Goal: Task Accomplishment & Management: Complete application form

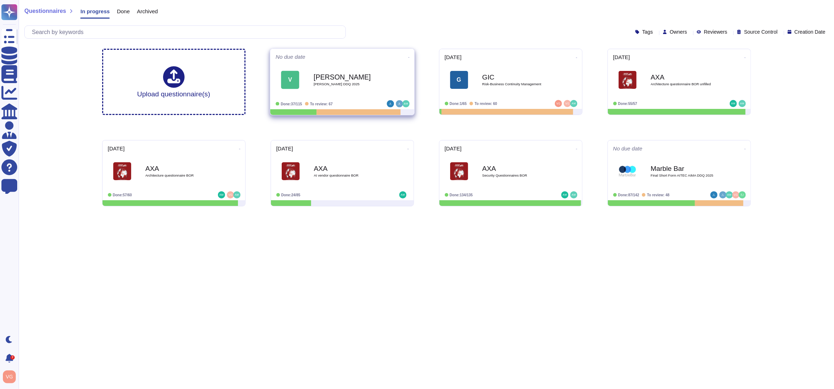
click at [353, 80] on b "[PERSON_NAME]" at bounding box center [350, 77] width 72 height 7
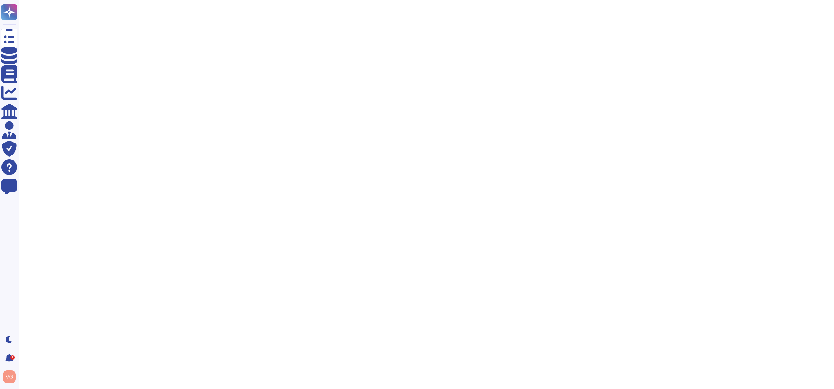
click at [353, 43] on html "Questionnaires Knowledge Base Documents Analytics CAIQ / SIG Admin Trust Center…" at bounding box center [417, 21] width 834 height 43
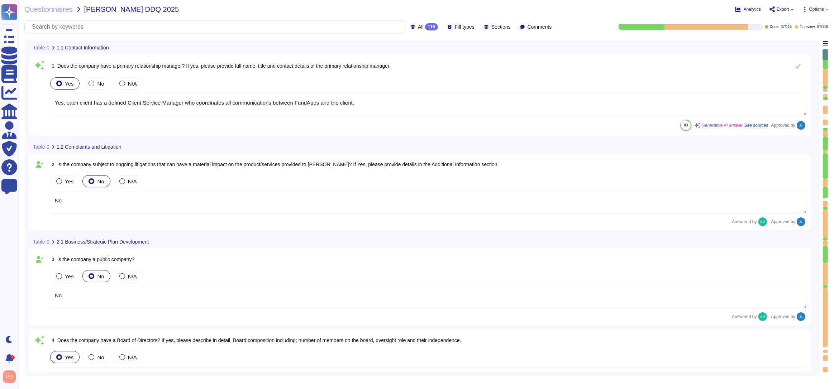
type textarea "Yes, each client has a defined Client Service Manager who coordinates all commu…"
type textarea "No"
type textarea "Yes, the company has a Board of Directors. The board includes directors that ar…"
type textarea "No"
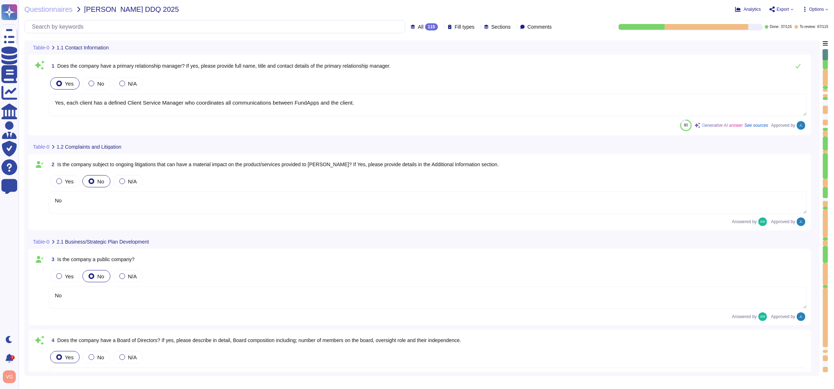
type textarea "Our CEO - [PERSON_NAME]"
click at [425, 23] on div "115" at bounding box center [431, 26] width 13 height 7
click at [435, 70] on div "To do 11" at bounding box center [427, 63] width 64 height 16
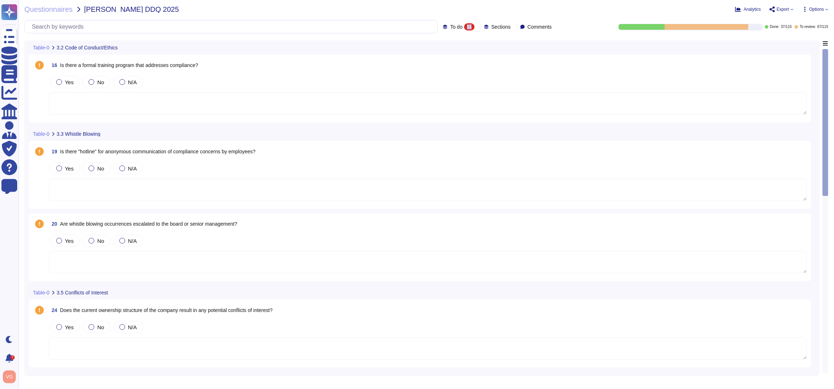
click at [459, 25] on span "To do 11" at bounding box center [462, 26] width 24 height 7
click at [454, 78] on span "To review" at bounding box center [446, 81] width 23 height 6
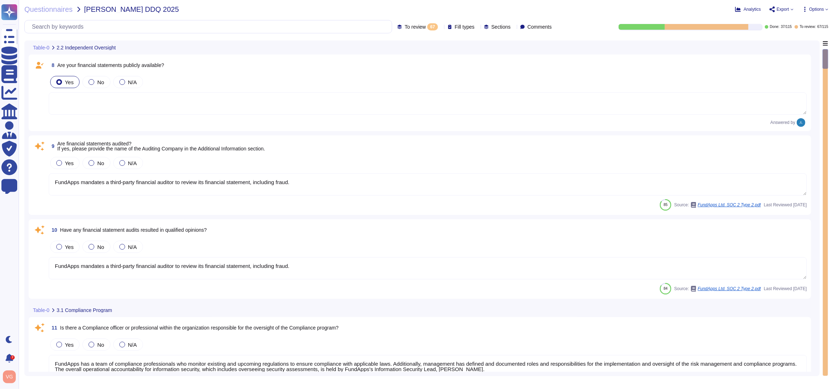
type textarea "FundApps mandates a third-party financial auditor to review its financial state…"
type textarea "FundApps has a team of compliance professionals who monitor existing and upcomi…"
type textarea "Yes, the compliance plan and compliance program documentation have remained cur…"
type textarea "System’s (ISMS) clauses and controls are scheduled and performed as part of an …"
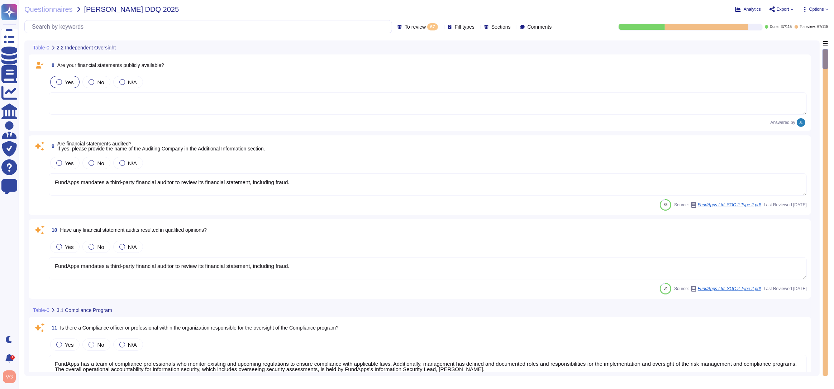
click at [427, 25] on div "67" at bounding box center [432, 26] width 10 height 7
click at [295, 37] on div "Questionnaires [PERSON_NAME] DDQ 2025 Analytics Export Options To review 67 Fil…" at bounding box center [426, 194] width 815 height 389
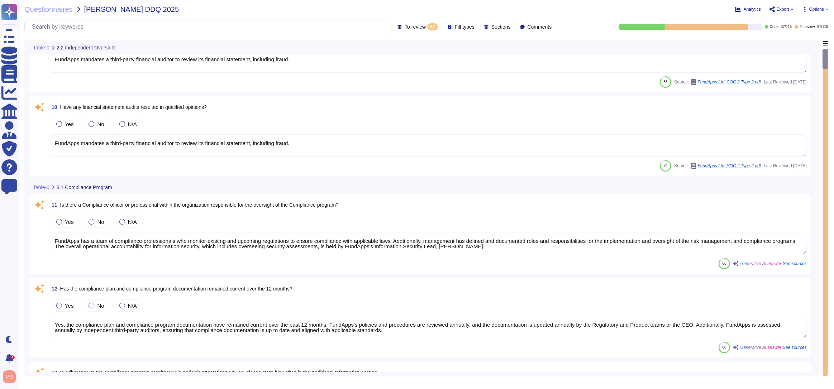
scroll to position [326, 0]
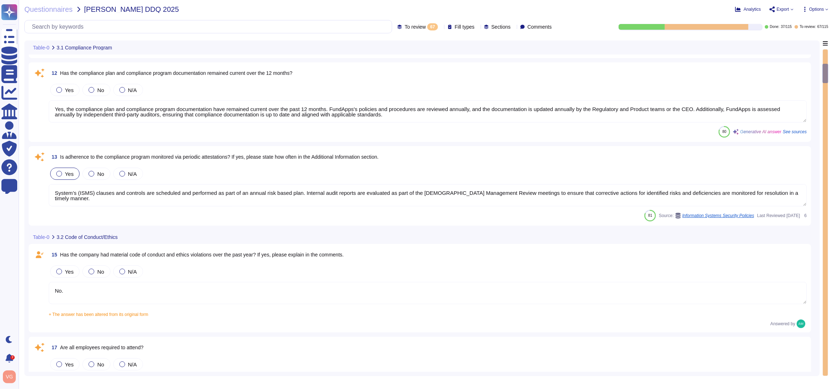
type textarea "No."
type textarea "All new employees receive security training, and existing employees undergo ann…"
type textarea "FundApps's legal team regularly reviews all applicable laws to ensure complianc…"
type textarea "It is not - N/A"
click at [427, 27] on div "67" at bounding box center [432, 26] width 10 height 7
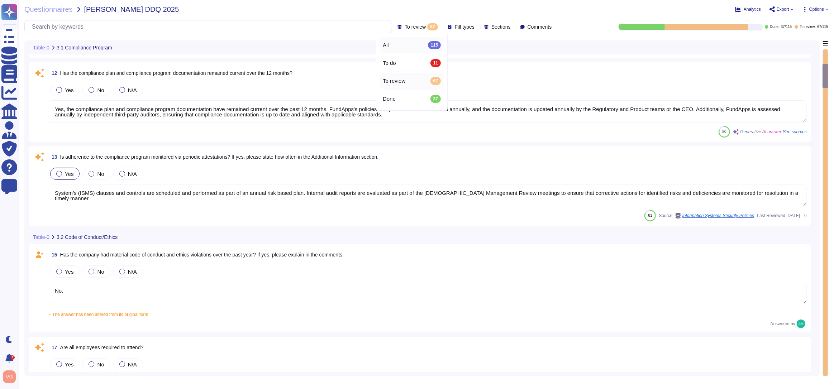
click at [408, 43] on div "All 115" at bounding box center [412, 45] width 58 height 8
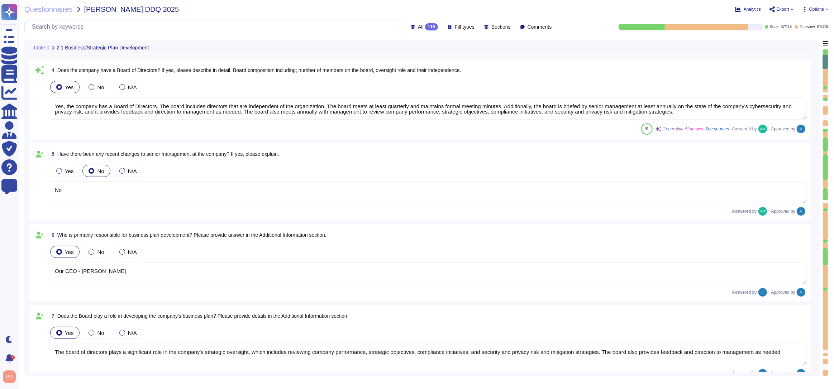
type textarea "No"
type textarea "Yes, the company has a Board of Directors. The board includes directors that ar…"
type textarea "No"
type textarea "Our CEO - [PERSON_NAME]"
type textarea "The board of directors plays a significant role in the company's strategic over…"
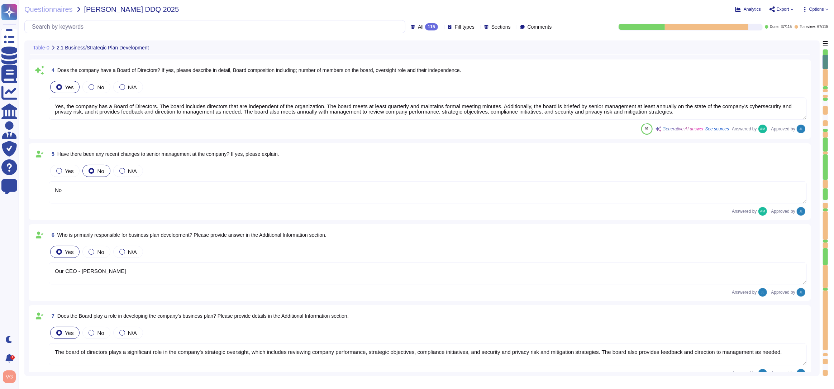
type textarea "FundApps mandates a third-party financial auditor to review its financial state…"
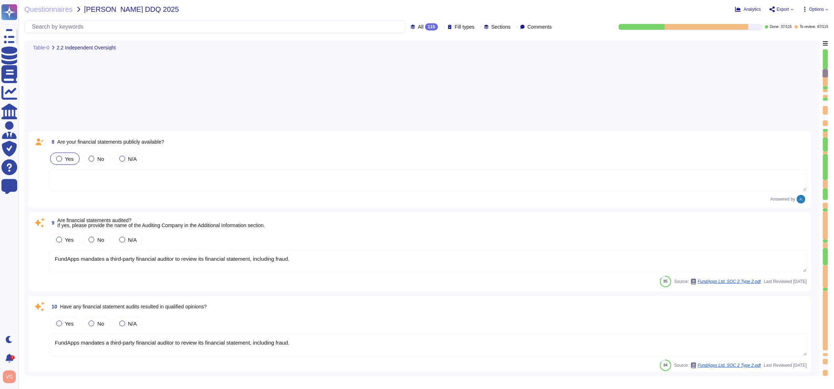
type textarea "FundApps has a team of compliance professionals who monitor existing and upcomi…"
type textarea "Yes, the compliance plan and compliance program documentation have remained cur…"
type textarea "System’s (ISMS) clauses and controls are scheduled and performed as part of an …"
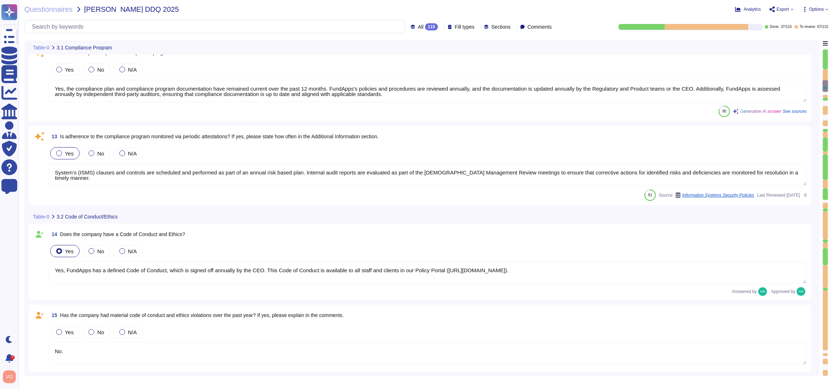
type textarea "Yes, FundApps has a defined Code of Conduct, which is signed off annually by th…"
type textarea "No."
type textarea "All new employees receive security training, and existing employees undergo ann…"
click at [823, 334] on div at bounding box center [825, 320] width 5 height 59
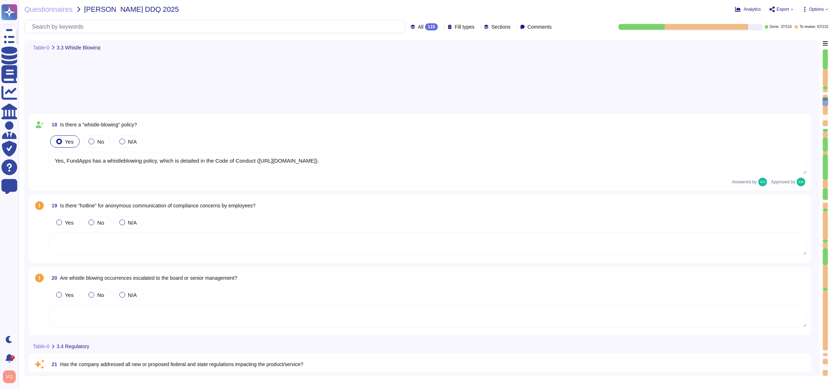
type textarea "FundApps's legal team regularly reviews all applicable laws to ensure complianc…"
type textarea "It is not - N/A"
type textarea "FundApps's Code of Conduct includes a section on Conflict of Interest. However,…"
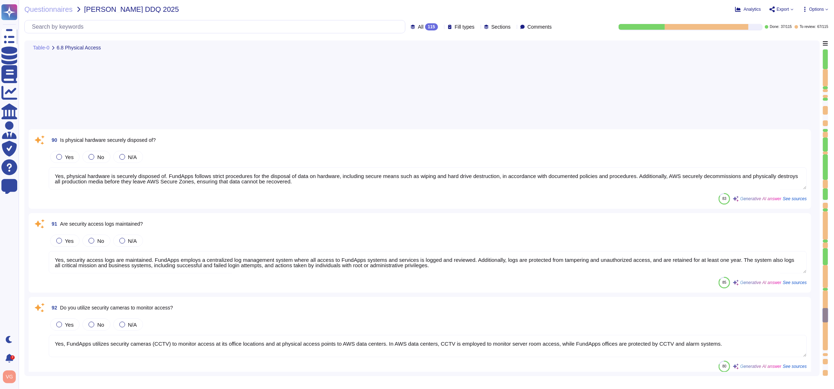
type textarea "Yes, FundApps has a vendor management program in place. Each third-party suppli…"
type textarea "Yes, we perform due diligence on our critical vendors. FundApps conducts annual…"
type textarea "No third parties have access to customer data. All third-party suppliers underg…"
type textarea "Yes, our third parties are contractually obligated to safeguard organization da…"
type textarea "Yes, services provided to [PERSON_NAME] are outsourced. Additional Information:…"
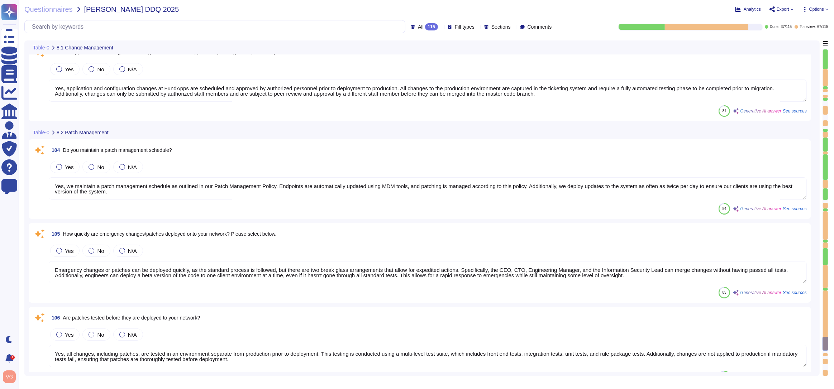
type textarea "Yes, we maintain a patch management schedule as outlined in our Patch Managemen…"
type textarea "Emergency changes or patches can be deployed quickly, as the standard process i…"
type textarea "Yes, all changes, including patches, are tested in an environment separate from…"
type textarea "Yes, roll-back plans are developed for all changes to the company’s IT environm…"
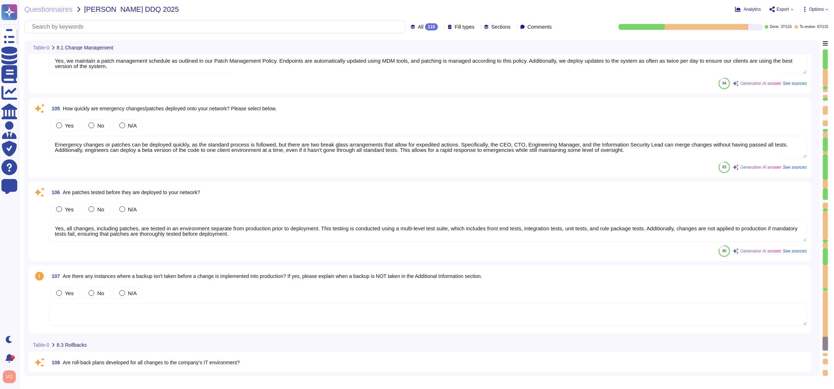
type textarea "Yes, we have a formally documented change management program and policy. Our ch…"
type textarea "Yes, we provide multiple environments, including a staging/testing environment …"
type textarea "Infrastructure (servers, databases and firewalls) source code is stored and ver…"
type textarea "Yes, application and configuration changes at FundApps are scheduled and approv…"
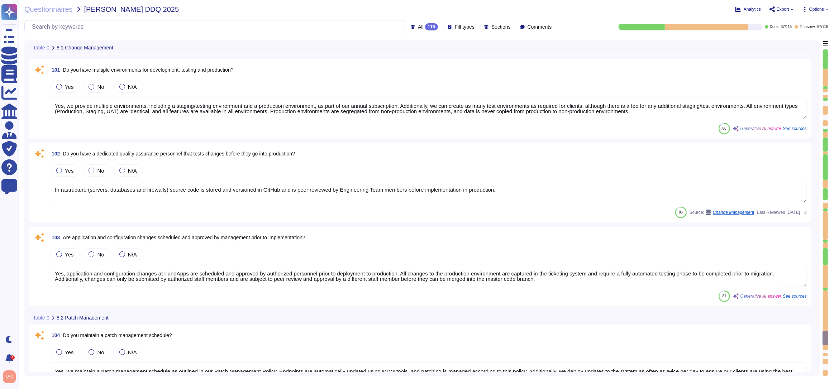
click at [824, 321] on div at bounding box center [825, 320] width 5 height 59
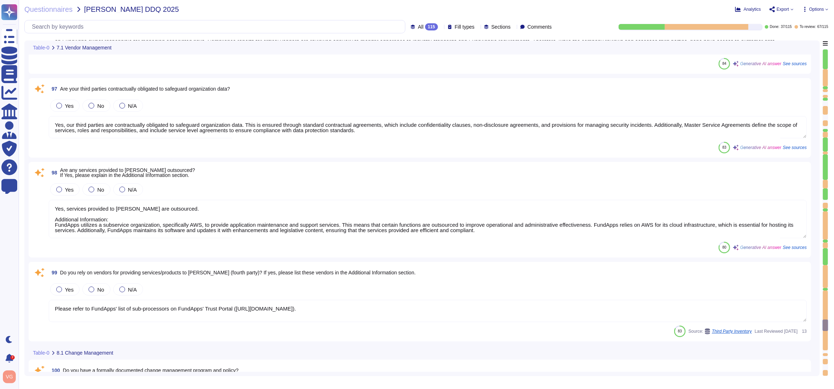
type textarea "Yes, FundApps has a vendor management program in place. Each third-party suppli…"
type textarea "Yes, we perform due diligence on our critical vendors. FundApps conducts annual…"
type textarea "No third parties have access to customer data. All third-party suppliers underg…"
type textarea "Yes, our third parties are contractually obligated to safeguard organization da…"
type textarea "Yes, services provided to [PERSON_NAME] are outsourced. Additional Information:…"
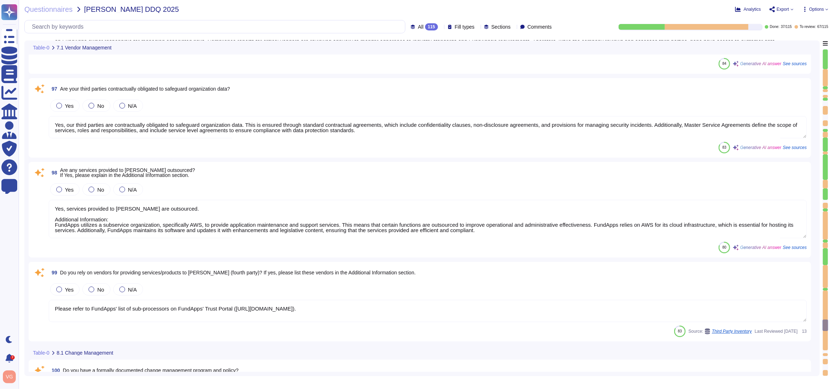
type textarea "Please refer to FundApps' list of sub-processors on FundApps' Trust Portal ([UR…"
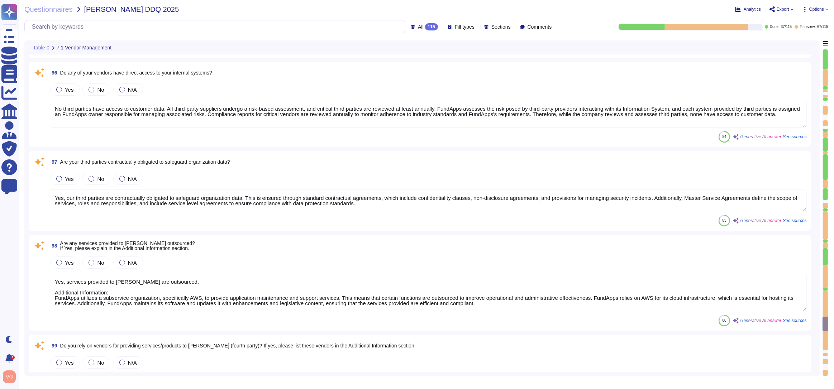
scroll to position [8301, 0]
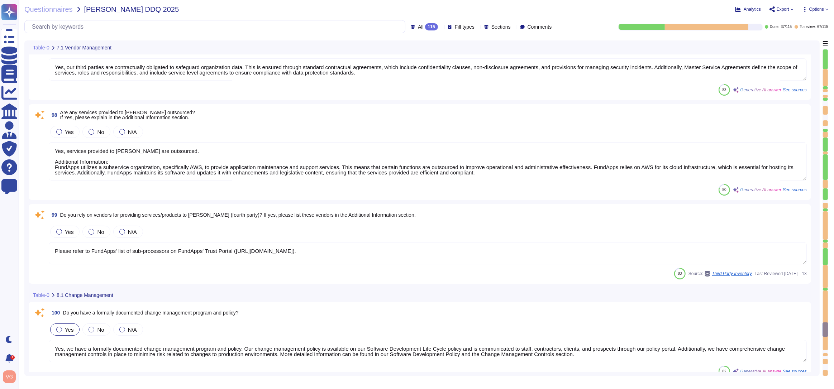
type textarea "Yes, application and configuration changes at FundApps are scheduled and approv…"
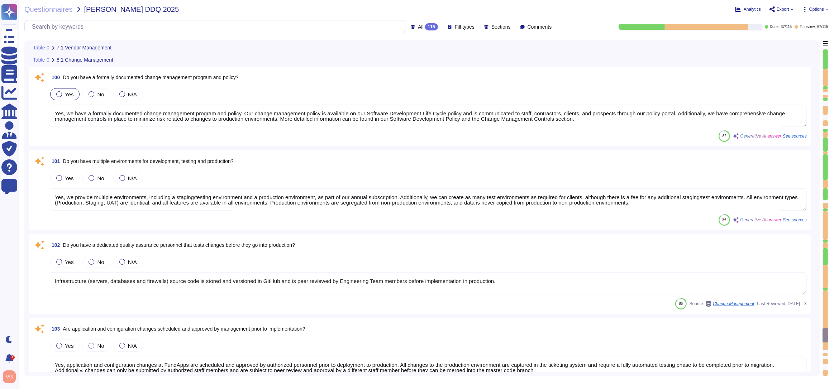
type textarea "Yes, we maintain a patch management schedule as outlined in our Patch Managemen…"
type textarea "Emergency changes or patches can be deployed quickly, as the standard process i…"
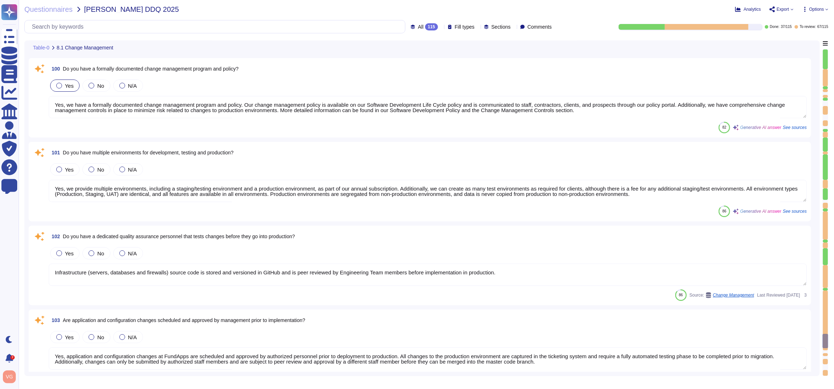
type textarea "Yes, all changes, including patches, are tested in an environment separate from…"
type textarea "Yes, roll-back plans are developed for all changes to the company’s IT environm…"
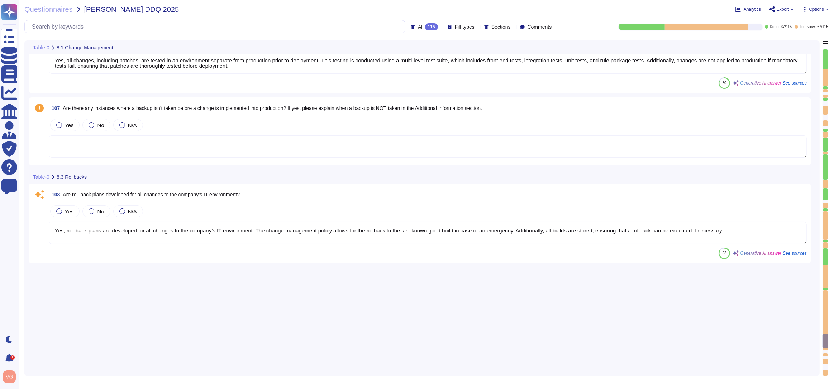
scroll to position [9496, 0]
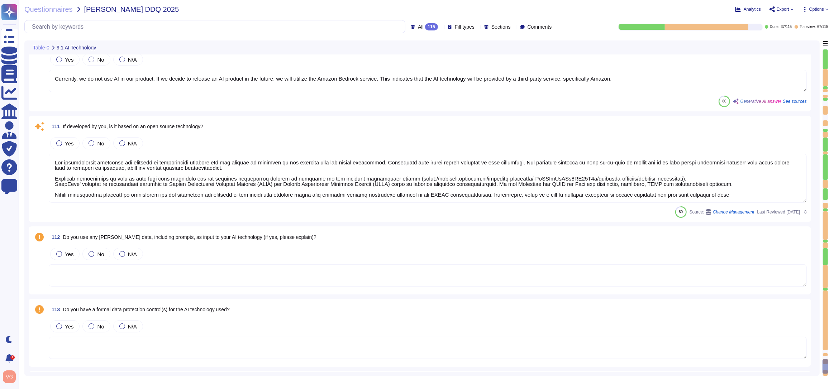
type textarea "Currently, we do not use AI in our product. If we decide to release an AI produ…"
type textarea "New architectural decisions are reviewed in architecture meetings and are subje…"
type textarea "FundApps complies with all relevant data privacy laws, including GDPR requireme…"
type textarea "It is not - N/A"
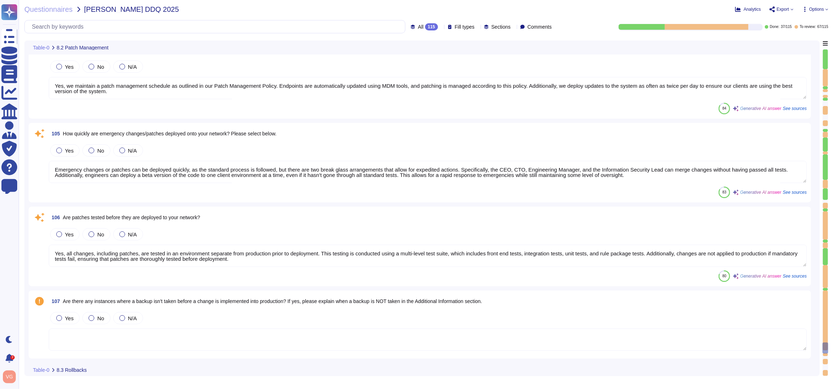
type textarea "Yes, we maintain a patch management schedule as outlined in our Patch Managemen…"
type textarea "Emergency changes or patches can be deployed quickly, as the standard process i…"
type textarea "Yes, all changes, including patches, are tested in an environment separate from…"
type textarea "Yes, roll-back plans are developed for all changes to the company’s IT environm…"
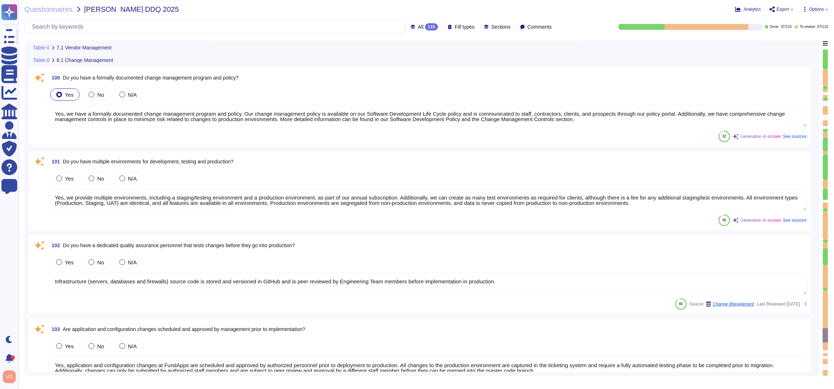
type textarea "Yes, our third parties are contractually obligated to safeguard organization da…"
type textarea "Yes, services provided to [PERSON_NAME] are outsourced. Additional Information:…"
type textarea "Please refer to FundApps' list of sub-processors on FundApps' Trust Portal ([UR…"
type textarea "Yes, we have a formally documented change management program and policy. Our ch…"
type textarea "Yes, we provide multiple environments, including a staging/testing environment …"
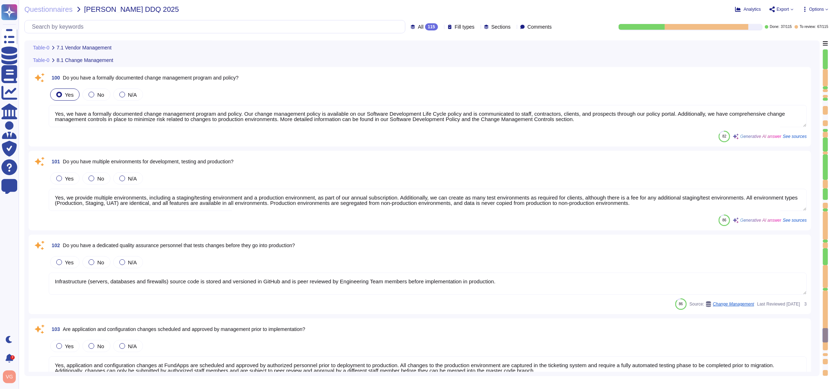
type textarea "Infrastructure (servers, databases and firewalls) source code is stored and ver…"
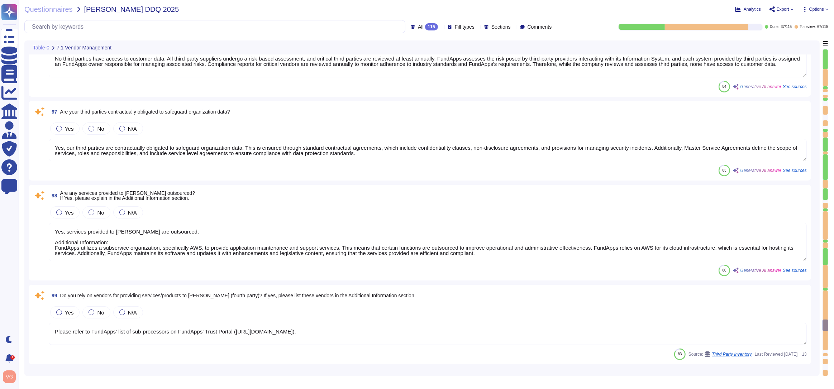
type textarea "Yes, FundApps has a vendor management program in place. Each third-party suppli…"
type textarea "Yes, we perform due diligence on our critical vendors. FundApps conducts annual…"
type textarea "No third parties have access to customer data. All third-party suppliers underg…"
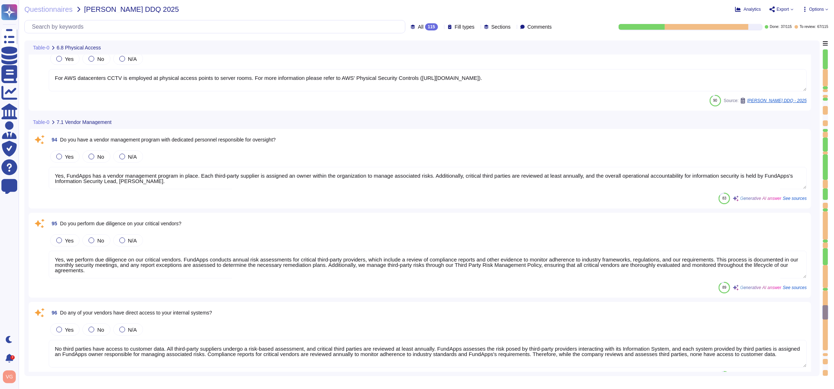
type textarea "Yes, the company maintains an inventory of both physical hardware and virtual a…"
type textarea "Yes, physical hardware is securely disposed of. FundApps follows strict procedu…"
type textarea "Yes, security access logs are maintained. FundApps employs a centralized log ma…"
type textarea "Yes, FundApps utilizes security cameras (CCTV) to monitor access at its office …"
type textarea "For AWS datacenters CCTV is employed at physical access points to server rooms.…"
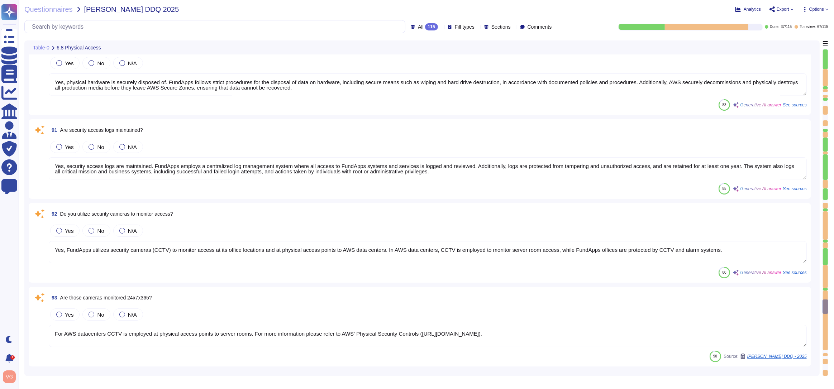
type textarea "Yes, the data center has controls in place to monitor access. Physical access t…"
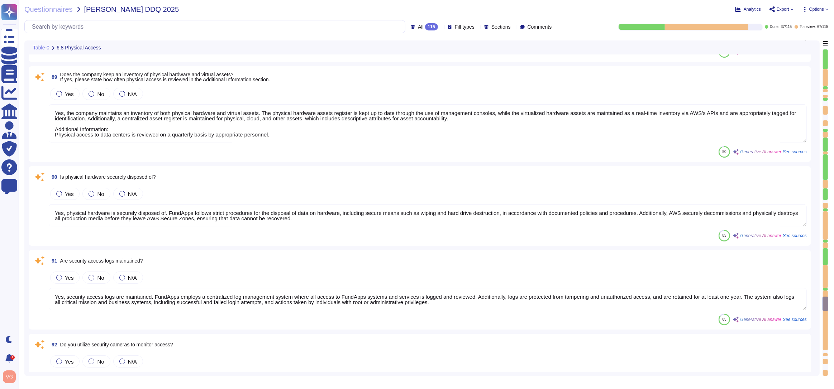
scroll to position [7705, 0]
type textarea "Access to servers and networking rooms at [GEOGRAPHIC_DATA] is indeed limited t…"
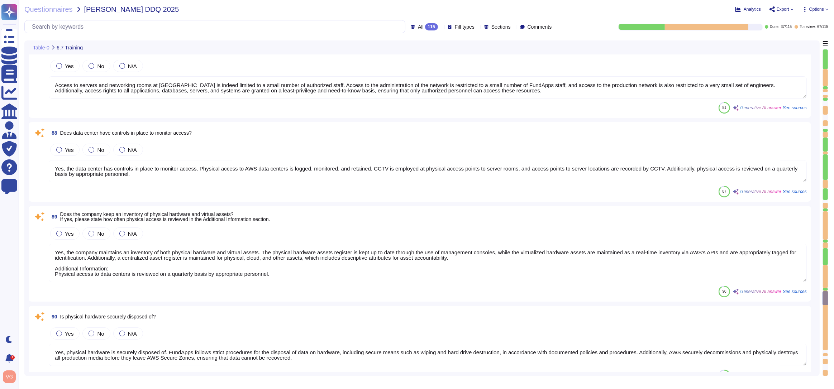
type textarea "Yes, FundApps provides a formal training program to educate staff on Informatio…"
type textarea "Yes, all employees and contractors are required to complete security training c…"
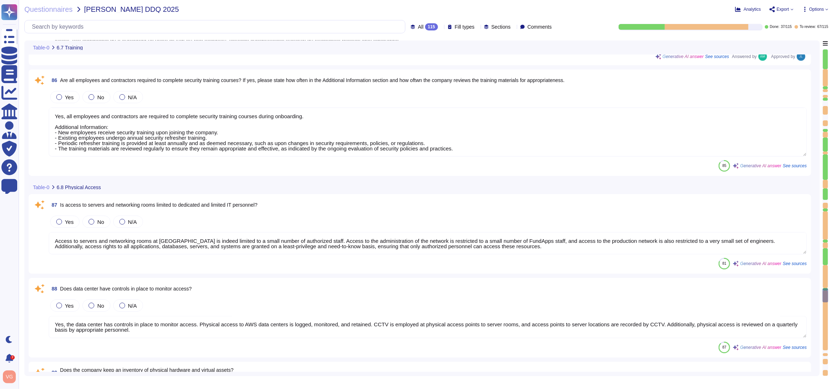
scroll to position [7413, 0]
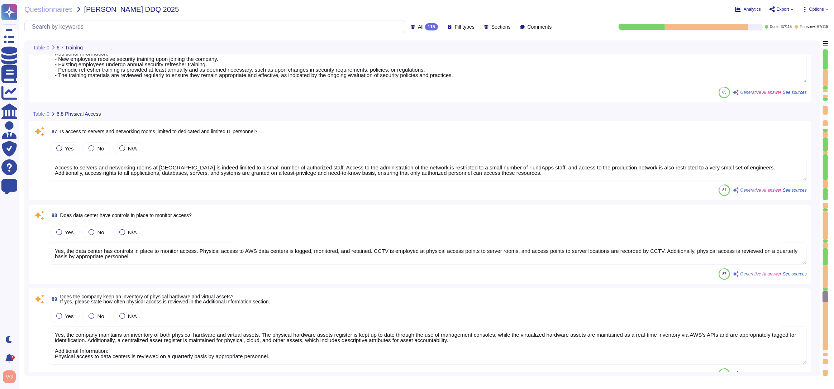
type textarea "Yes, security access logs are maintained. FundApps employs a centralized log ma…"
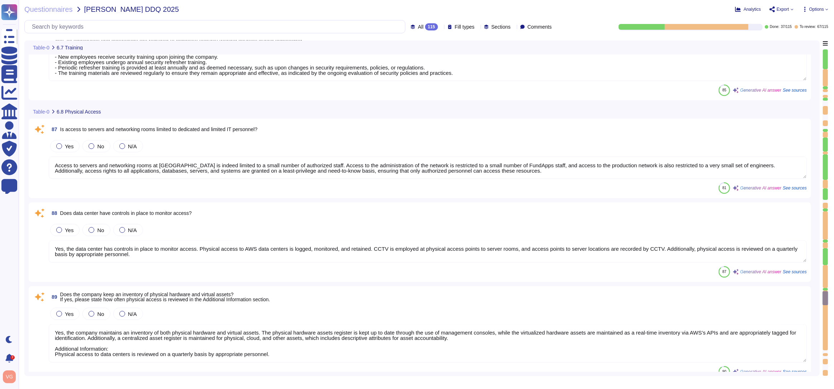
type textarea "Yes, FundApps utilizes security cameras (CCTV) to monitor access at its office …"
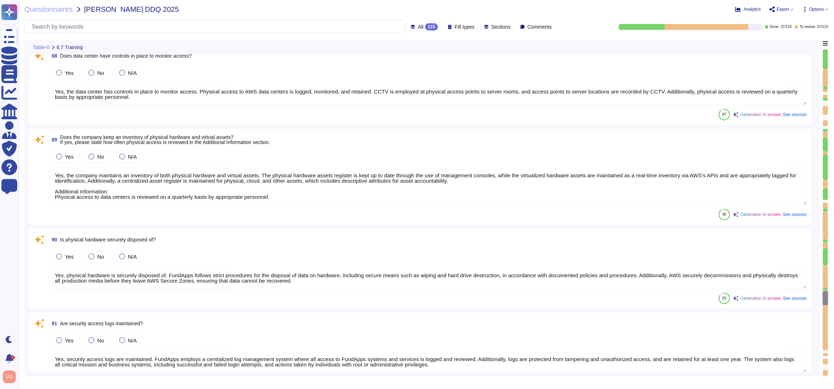
scroll to position [7701, 0]
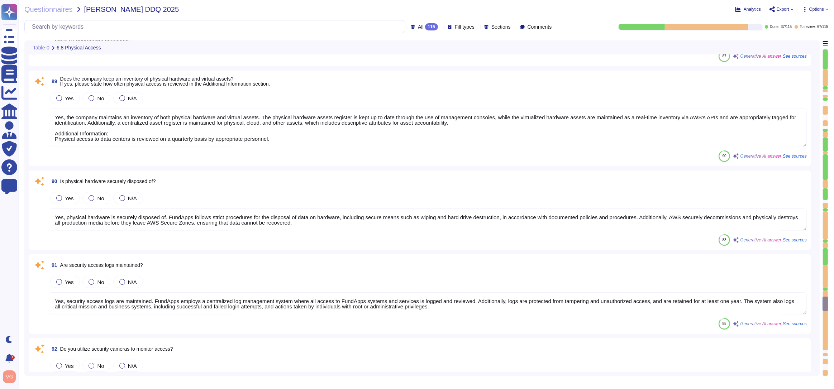
type textarea "For AWS datacenters CCTV is employed at physical access points to server rooms.…"
type textarea "Yes, FundApps has a vendor management program in place. Each third-party suppli…"
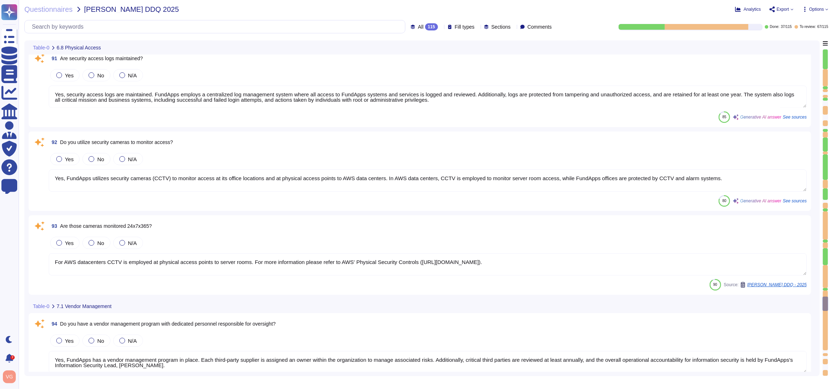
scroll to position [8066, 0]
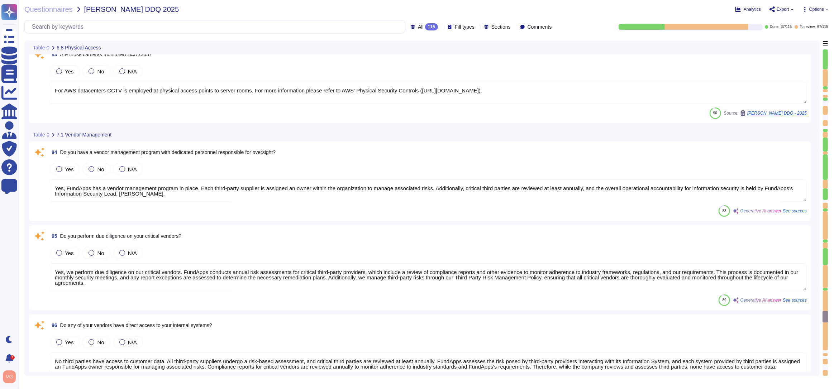
type textarea "Yes, we perform due diligence on our critical vendors. FundApps conducts annual…"
type textarea "No third parties have access to customer data. All third-party suppliers underg…"
type textarea "Yes, our third parties are contractually obligated to safeguard organization da…"
type textarea "Yes, services provided to [PERSON_NAME] are outsourced. Additional Information:…"
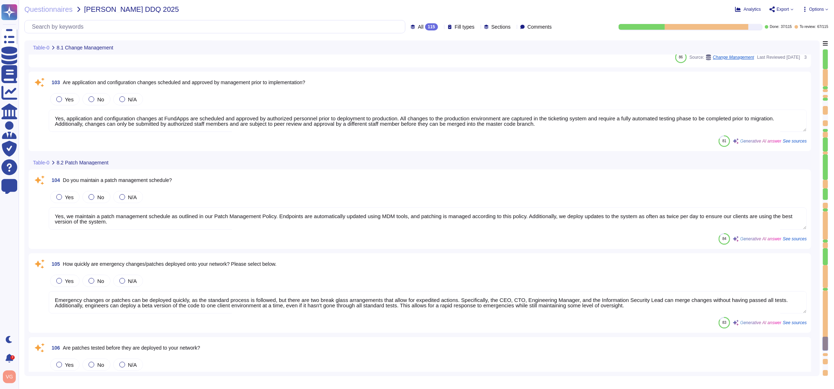
type textarea "Yes, we have a formally documented change management program and policy. Our ch…"
type textarea "Yes, we provide multiple environments, including a staging/testing environment …"
type textarea "Infrastructure (servers, databases and firewalls) source code is stored and ver…"
type textarea "Yes, application and configuration changes at FundApps are scheduled and approv…"
type textarea "Yes, we maintain a patch management schedule as outlined in our Patch Managemen…"
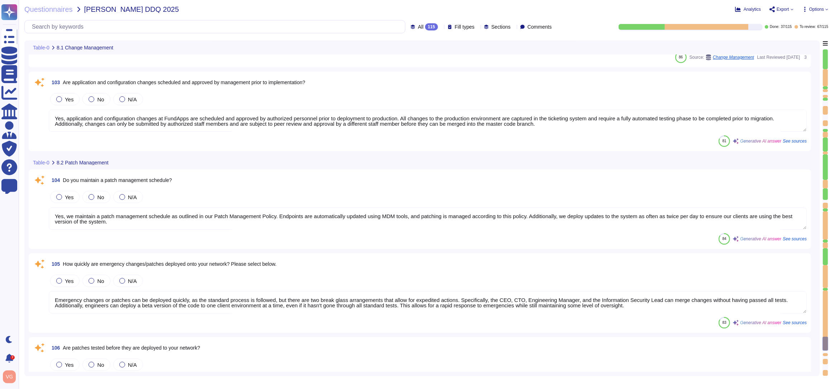
type textarea "Emergency changes or patches can be deployed quickly, as the standard process i…"
type textarea "Yes, all changes, including patches, are tested in an environment separate from…"
type textarea "Yes, roll-back plans are developed for all changes to the company’s IT environm…"
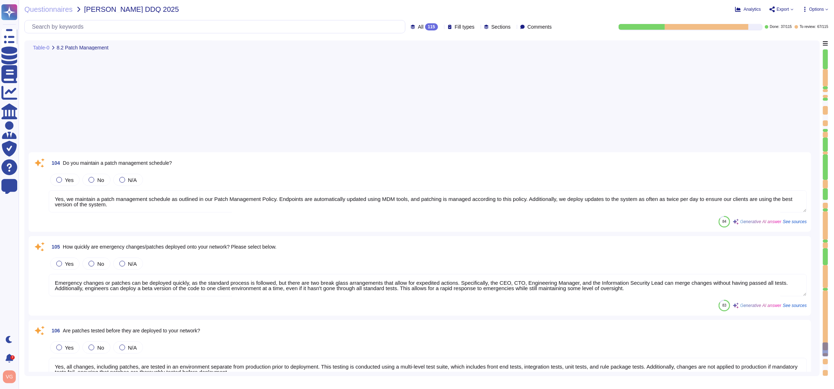
scroll to position [9654, 0]
type textarea "Currently, we do not use AI in our product. If we decide to release an AI produ…"
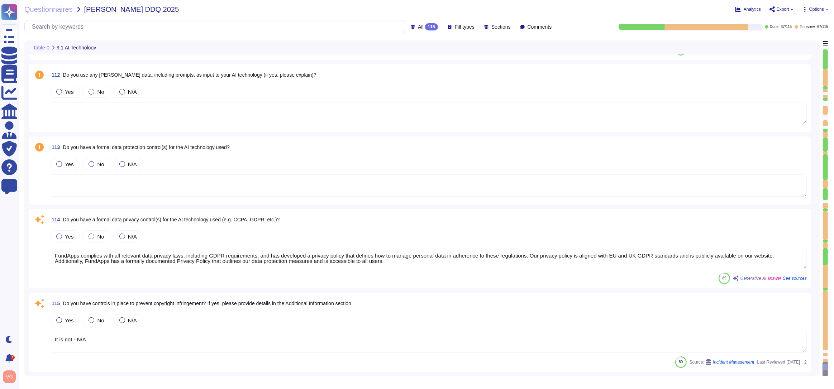
type textarea "New architectural decisions are reviewed in architecture meetings and are subje…"
type textarea "FundApps complies with all relevant data privacy laws, including GDPR requireme…"
type textarea "It is not - N/A"
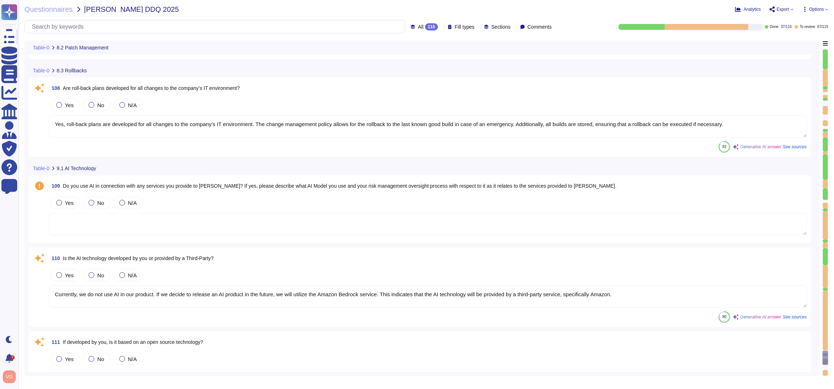
type textarea "Yes, roll-back plans are developed for all changes to the company’s IT environm…"
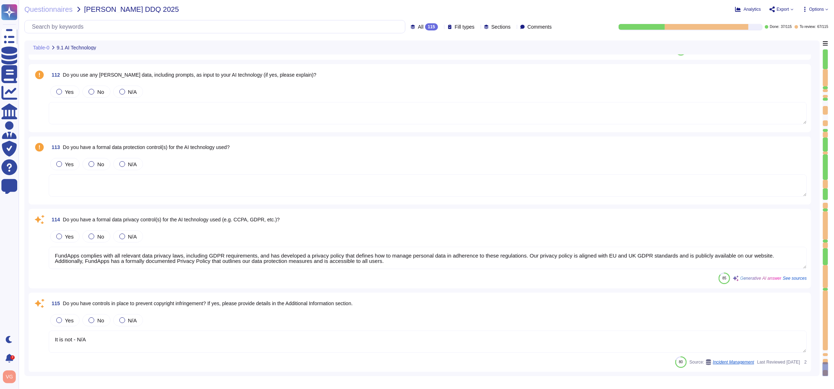
type textarea "FundApps complies with all relevant data privacy laws, including GDPR requireme…"
type textarea "It is not - N/A"
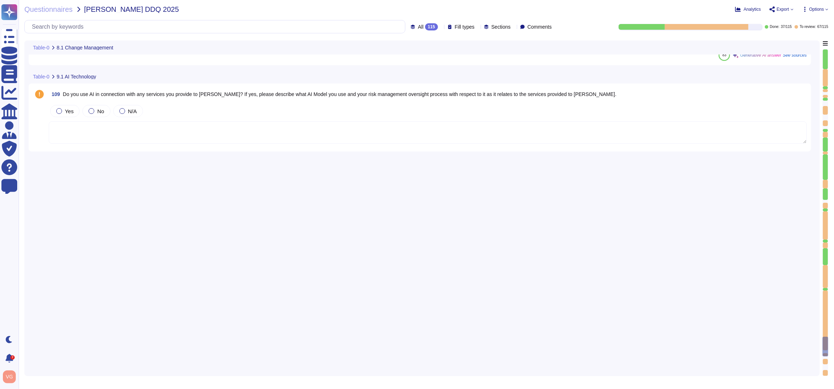
type textarea "Yes, we provide multiple environments, including a staging/testing environment …"
type textarea "Infrastructure (servers, databases and firewalls) source code is stored and ver…"
type textarea "Yes, application and configuration changes at FundApps are scheduled and approv…"
type textarea "Yes, we maintain a patch management schedule as outlined in our Patch Managemen…"
type textarea "Emergency changes or patches can be deployed quickly, as the standard process i…"
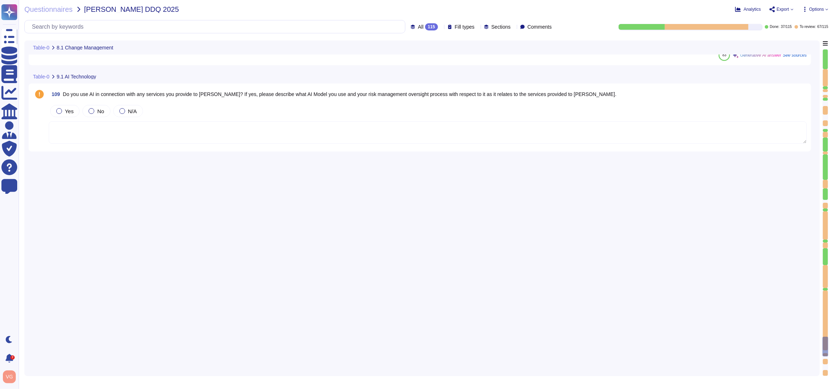
type textarea "Yes, all changes, including patches, are tested in an environment separate from…"
type textarea "Yes, roll-back plans are developed for all changes to the company’s IT environm…"
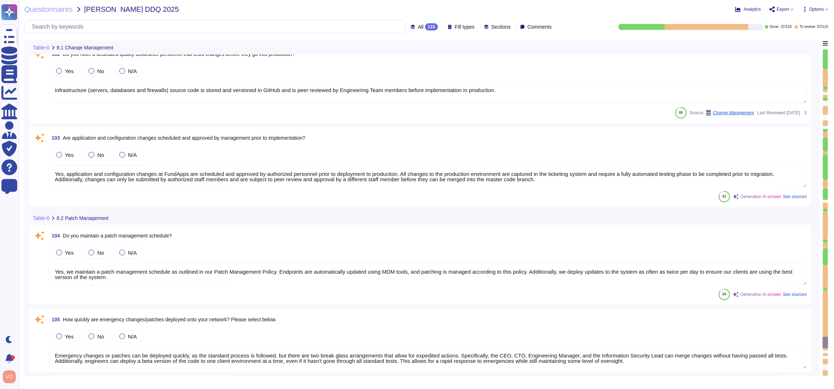
type textarea "Yes, we have a formally documented change management program and policy. Our ch…"
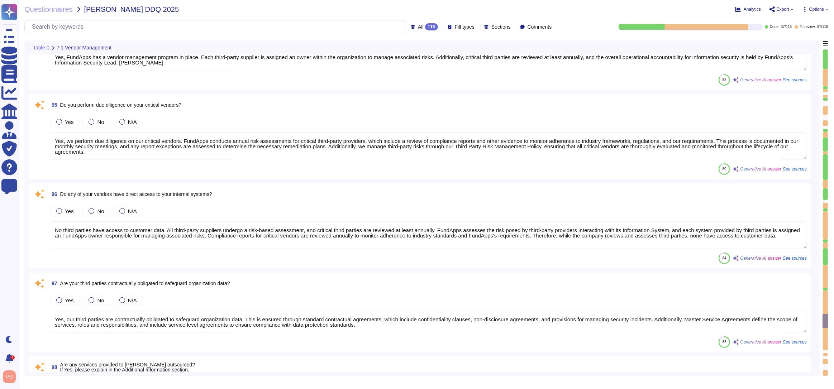
type textarea "Yes, FundApps has a vendor management program in place. Each third-party suppli…"
type textarea "Yes, we perform due diligence on our critical vendors. FundApps conducts annual…"
type textarea "No third parties have access to customer data. All third-party suppliers underg…"
type textarea "Yes, our third parties are contractually obligated to safeguard organization da…"
type textarea "Yes, services provided to [PERSON_NAME] are outsourced. Additional Information:…"
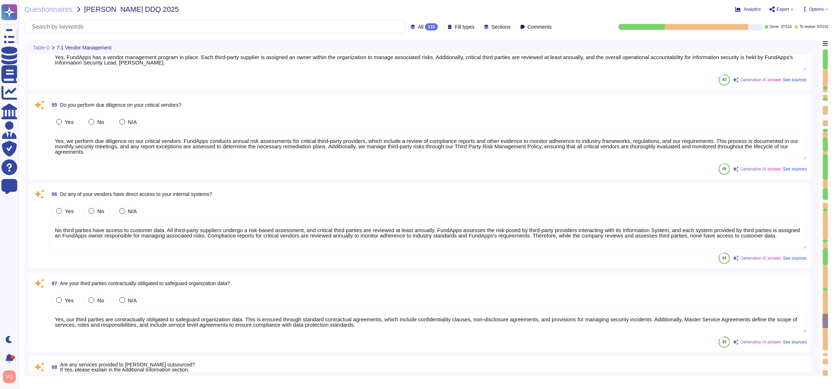
type textarea "Please refer to FundApps' list of sub-processors on FundApps' Trust Portal ([UR…"
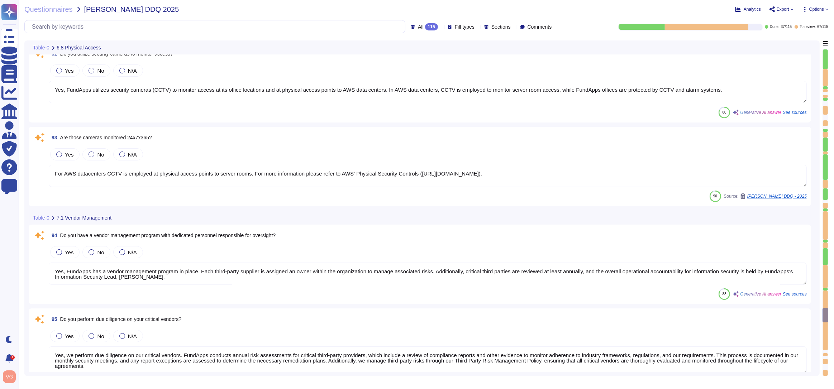
type textarea "Yes, physical hardware is securely disposed of. FundApps follows strict procedu…"
type textarea "Yes, security access logs are maintained. FundApps employs a centralized log ma…"
type textarea "Yes, FundApps utilizes security cameras (CCTV) to monitor access at its office …"
type textarea "For AWS datacenters CCTV is employed at physical access points to server rooms.…"
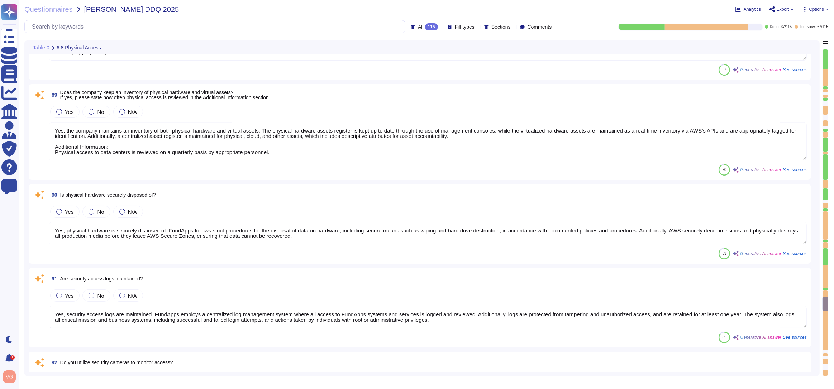
type textarea "Access to servers and networking rooms at [GEOGRAPHIC_DATA] is indeed limited t…"
type textarea "Yes, the data center has controls in place to monitor access. Physical access t…"
type textarea "Yes, the company maintains an inventory of both physical hardware and virtual a…"
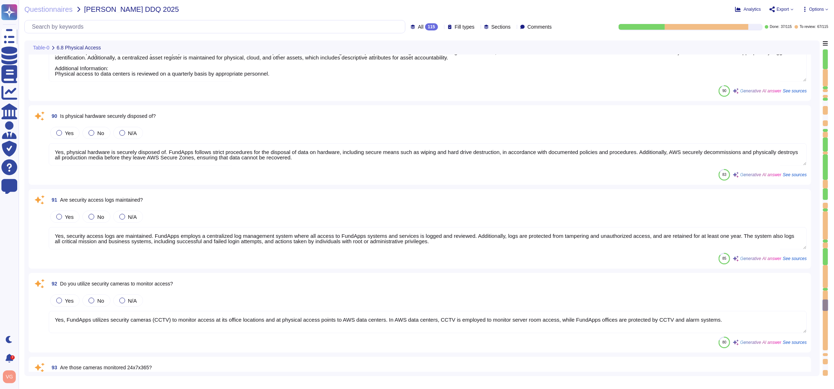
scroll to position [7771, 0]
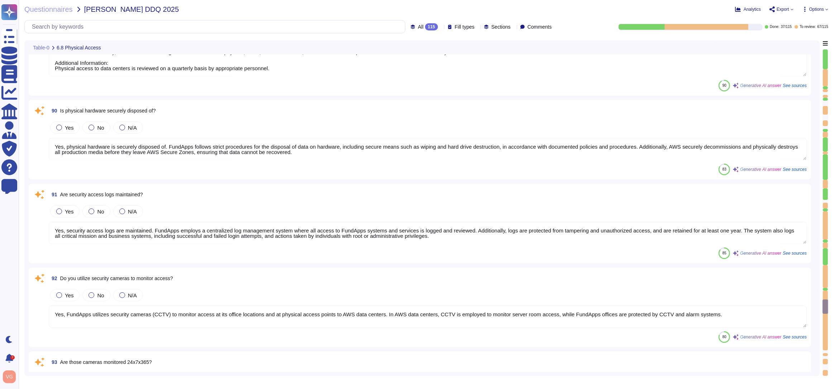
type textarea "Yes, we perform due diligence on our critical vendors. FundApps conducts annual…"
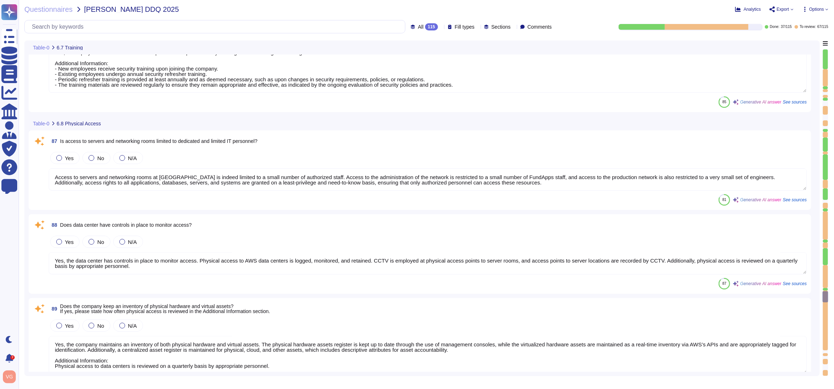
type textarea "Yes, FundApps provides a formal training program to educate staff on Informatio…"
type textarea "Yes, all employees and contractors are required to complete security training c…"
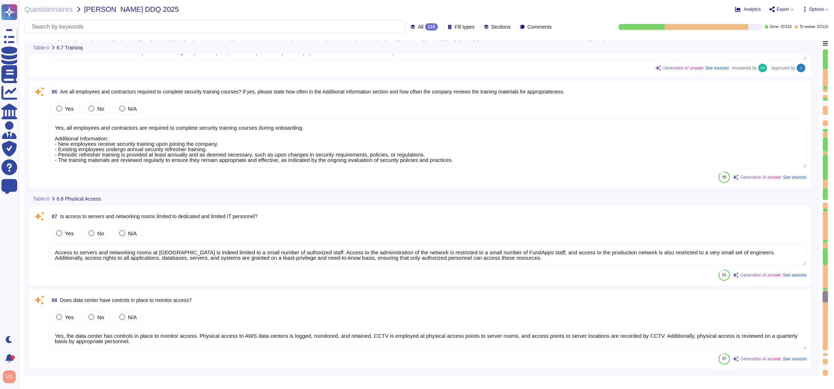
scroll to position [7402, 0]
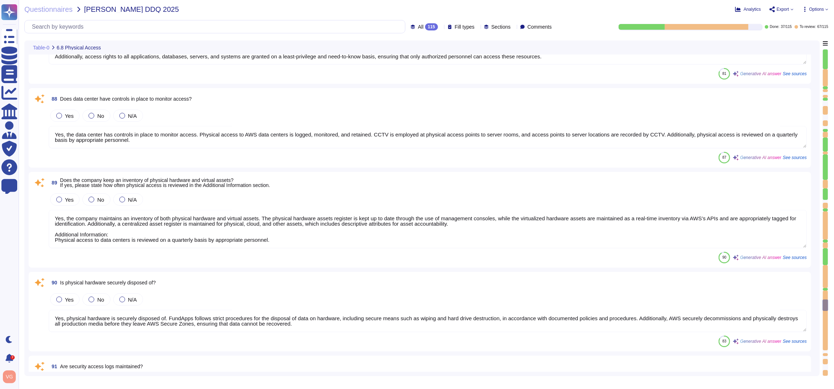
type textarea "Yes, security access logs are maintained. FundApps employs a centralized log ma…"
type textarea "Yes, FundApps utilizes security cameras (CCTV) to monitor access at its office …"
type textarea "For AWS datacenters CCTV is employed at physical access points to server rooms.…"
type textarea "Yes, FundApps has a vendor management program in place. Each third-party suppli…"
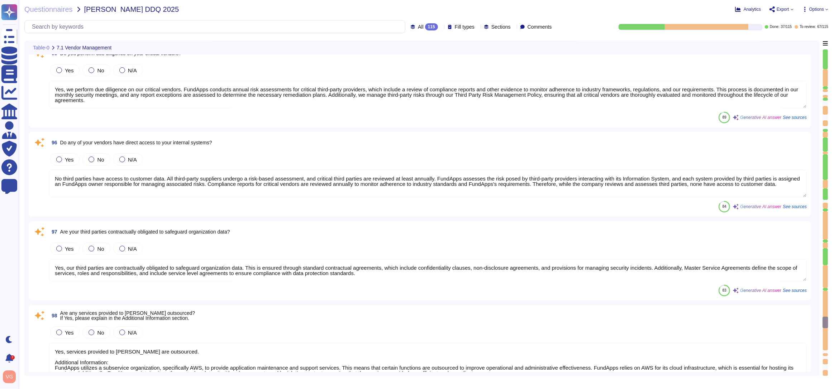
type textarea "Yes, we perform due diligence on our critical vendors. FundApps conducts annual…"
type textarea "No third parties have access to customer data. All third-party suppliers underg…"
type textarea "Yes, our third parties are contractually obligated to safeguard organization da…"
type textarea "Yes, services provided to [PERSON_NAME] are outsourced. Additional Information:…"
type textarea "Please refer to FundApps' list of sub-processors on FundApps' Trust Portal ([UR…"
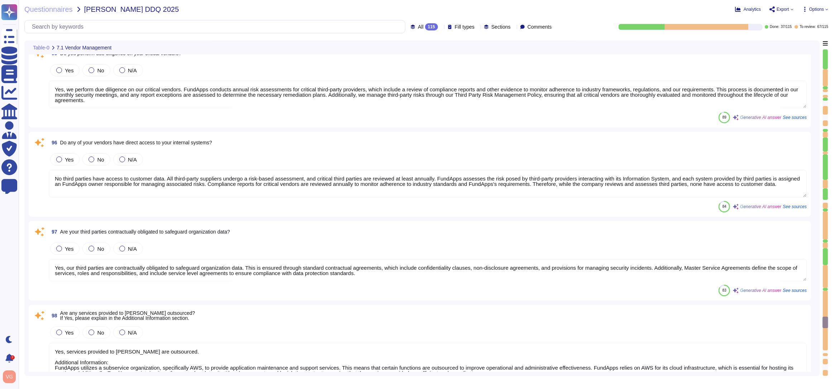
type textarea "Yes, we have a formally documented change management program and policy. Our ch…"
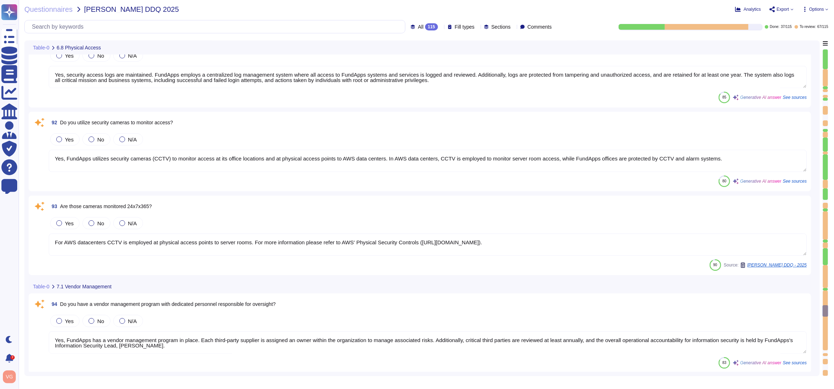
type textarea "Yes, the company maintains an inventory of both physical hardware and virtual a…"
type textarea "Yes, physical hardware is securely disposed of. FundApps follows strict procedu…"
type textarea "Yes, security access logs are maintained. FundApps employs a centralized log ma…"
type textarea "Yes, FundApps utilizes security cameras (CCTV) to monitor access at its office …"
type textarea "For AWS datacenters CCTV is employed at physical access points to server rooms.…"
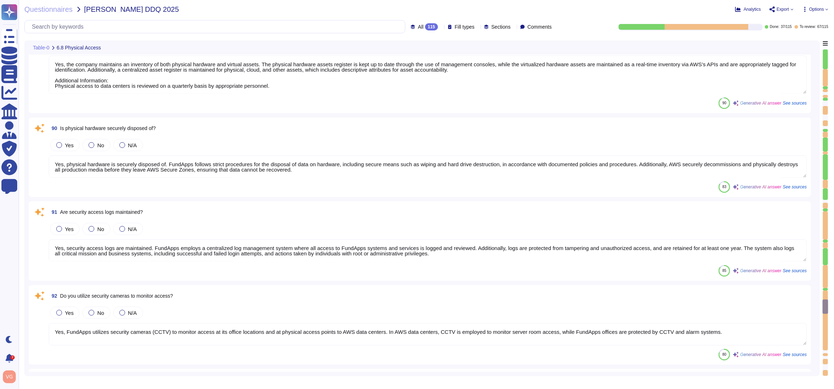
type textarea "Access to servers and networking rooms at [GEOGRAPHIC_DATA] is indeed limited t…"
type textarea "Yes, the data center has controls in place to monitor access. Physical access t…"
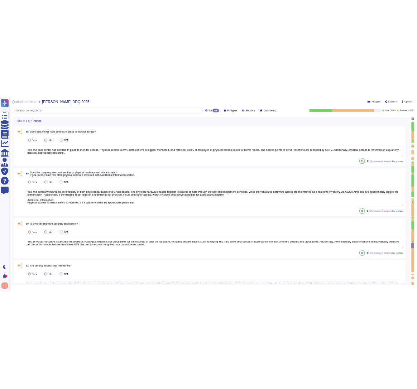
scroll to position [7500, 0]
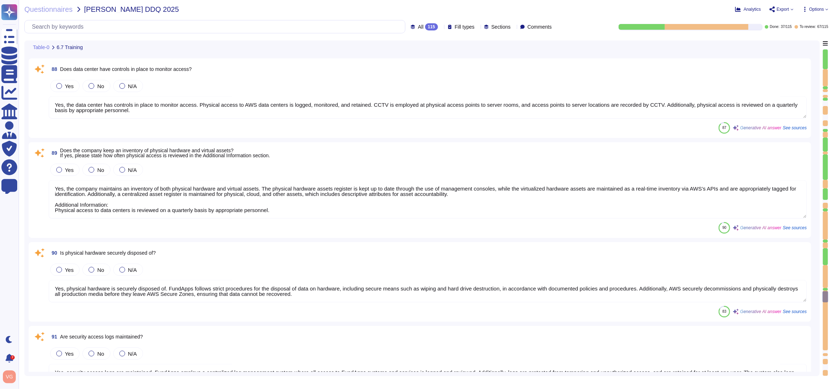
type textarea "Yes, FundApps provides a formal training program to educate staff on Informatio…"
type textarea "Yes, all employees and contractors are required to complete security training c…"
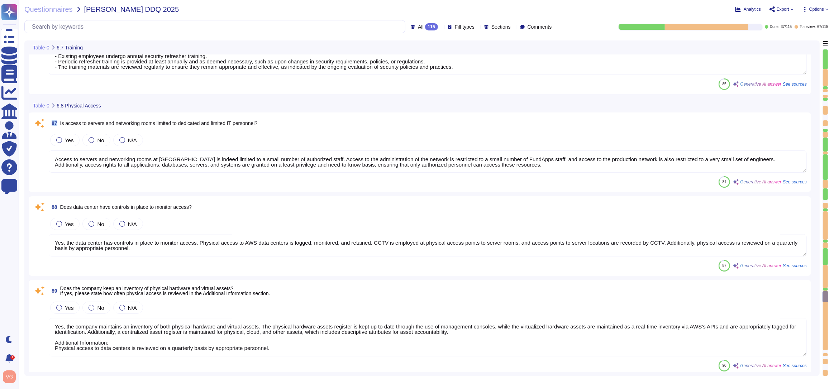
drag, startPoint x: 52, startPoint y: 121, endPoint x: 58, endPoint y: 124, distance: 6.5
click at [58, 124] on span "87 Is access to servers and networking rooms limited to dedicated and limited I…" at bounding box center [153, 123] width 209 height 13
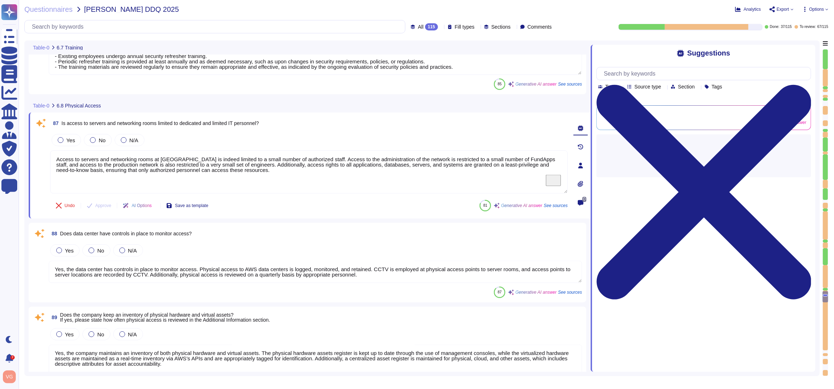
click at [58, 122] on span "87" at bounding box center [54, 123] width 9 height 5
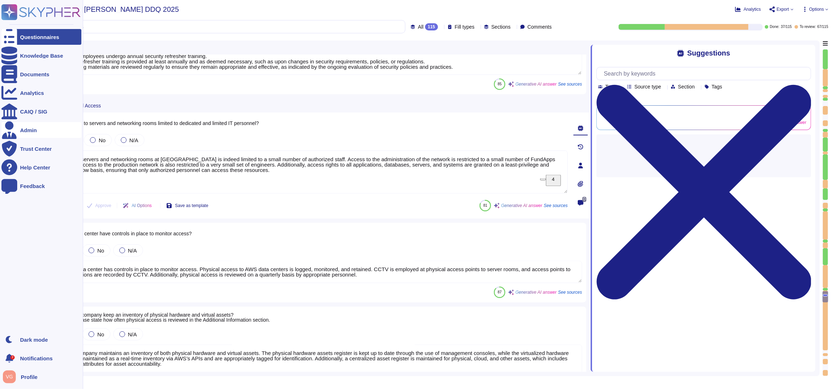
copy span "87"
